Goal: Find specific page/section: Find specific page/section

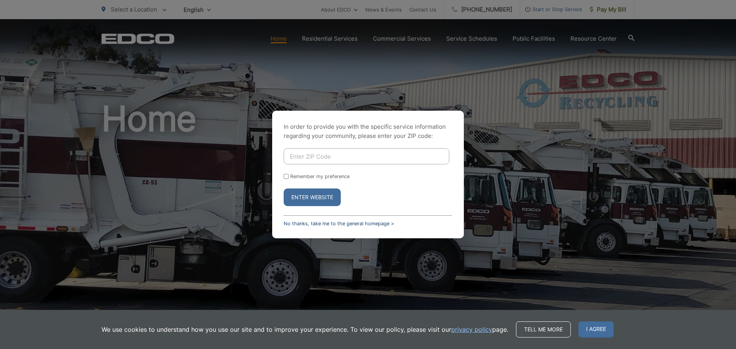
click at [368, 221] on link "No thanks, take me to the general homepage >" at bounding box center [339, 224] width 110 height 6
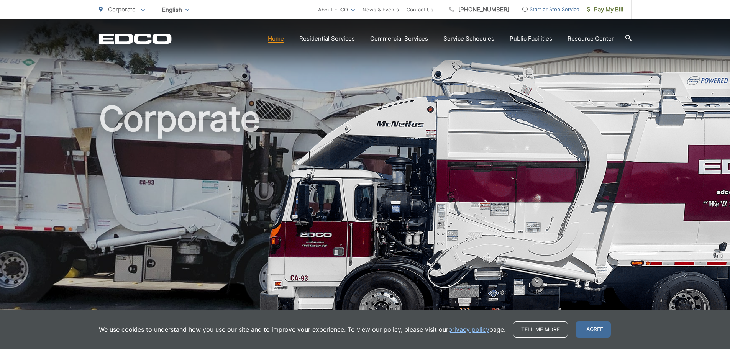
click at [627, 39] on icon at bounding box center [629, 38] width 6 height 6
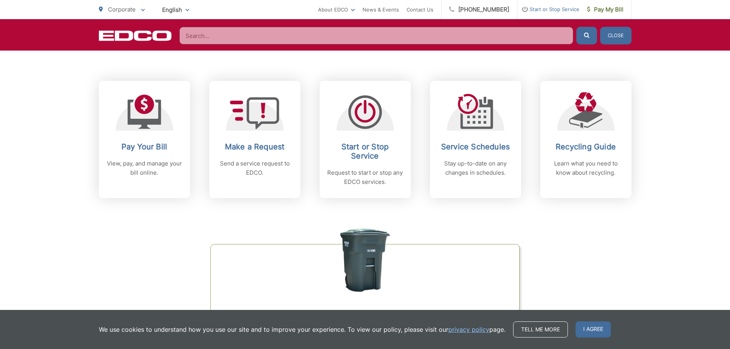
scroll to position [305, 0]
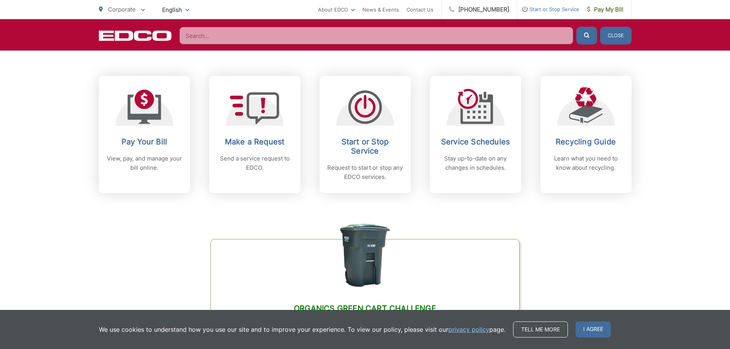
click at [322, 36] on input "Search" at bounding box center [376, 36] width 394 height 18
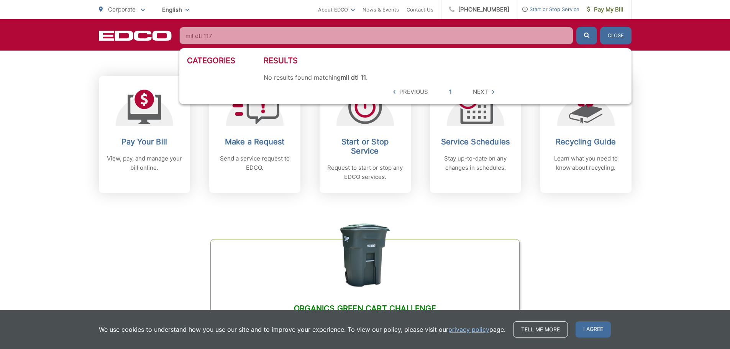
click at [576, 27] on button "submit" at bounding box center [586, 36] width 21 height 18
drag, startPoint x: 194, startPoint y: 34, endPoint x: 158, endPoint y: 31, distance: 35.8
click at [158, 31] on div "EDCO Logo Home Residential Services Curbside Pickup Trash Dumpster Service Temp…" at bounding box center [365, 36] width 533 height 18
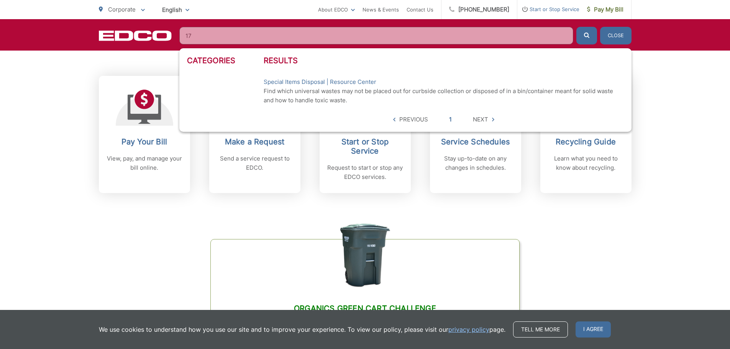
type input "7"
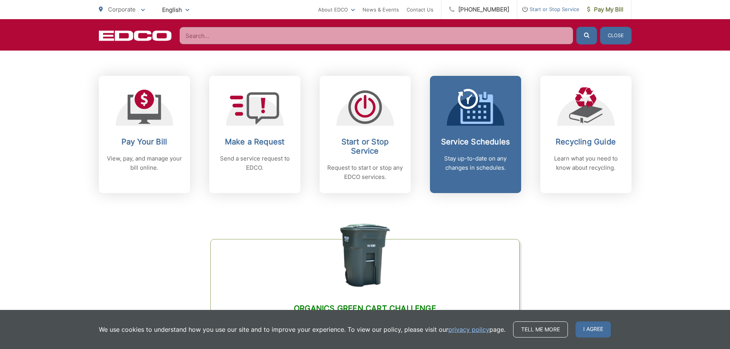
drag, startPoint x: 460, startPoint y: 90, endPoint x: 457, endPoint y: 85, distance: 6.1
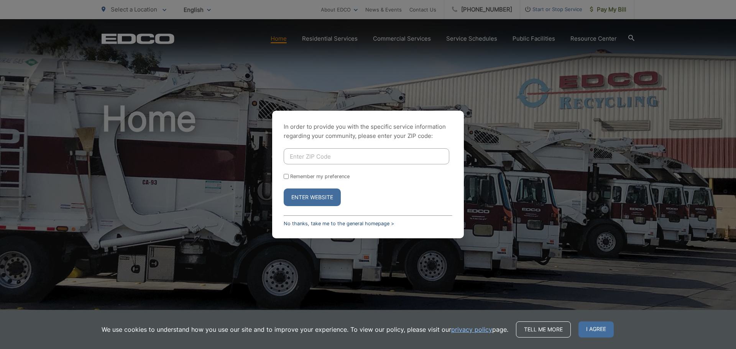
click at [301, 224] on link "No thanks, take me to the general homepage >" at bounding box center [339, 224] width 110 height 6
drag, startPoint x: 286, startPoint y: 216, endPoint x: 271, endPoint y: 207, distance: 17.8
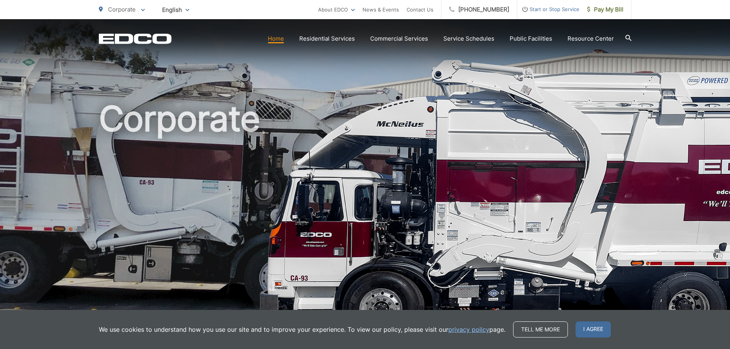
drag, startPoint x: 257, startPoint y: 115, endPoint x: 269, endPoint y: 118, distance: 12.3
